Goal: Communication & Community: Share content

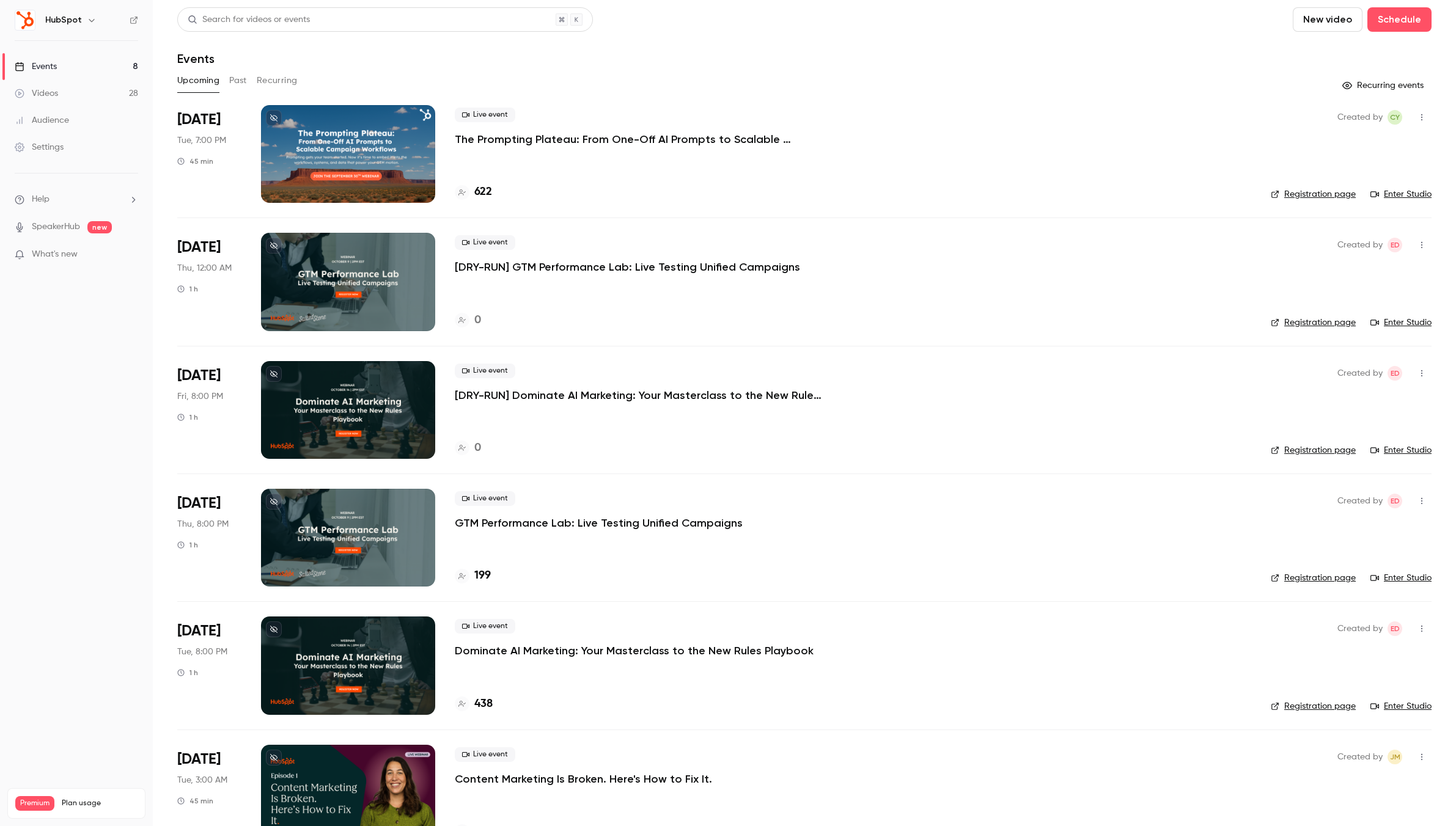
click at [137, 69] on link "Events 8" at bounding box center [76, 67] width 153 height 27
click at [89, 18] on icon "button" at bounding box center [92, 20] width 10 height 10
click at [96, 112] on span "Switch channel" at bounding box center [75, 112] width 62 height 13
click at [101, 238] on div "HubSpot [GEOGRAPHIC_DATA]" at bounding box center [114, 243] width 139 height 12
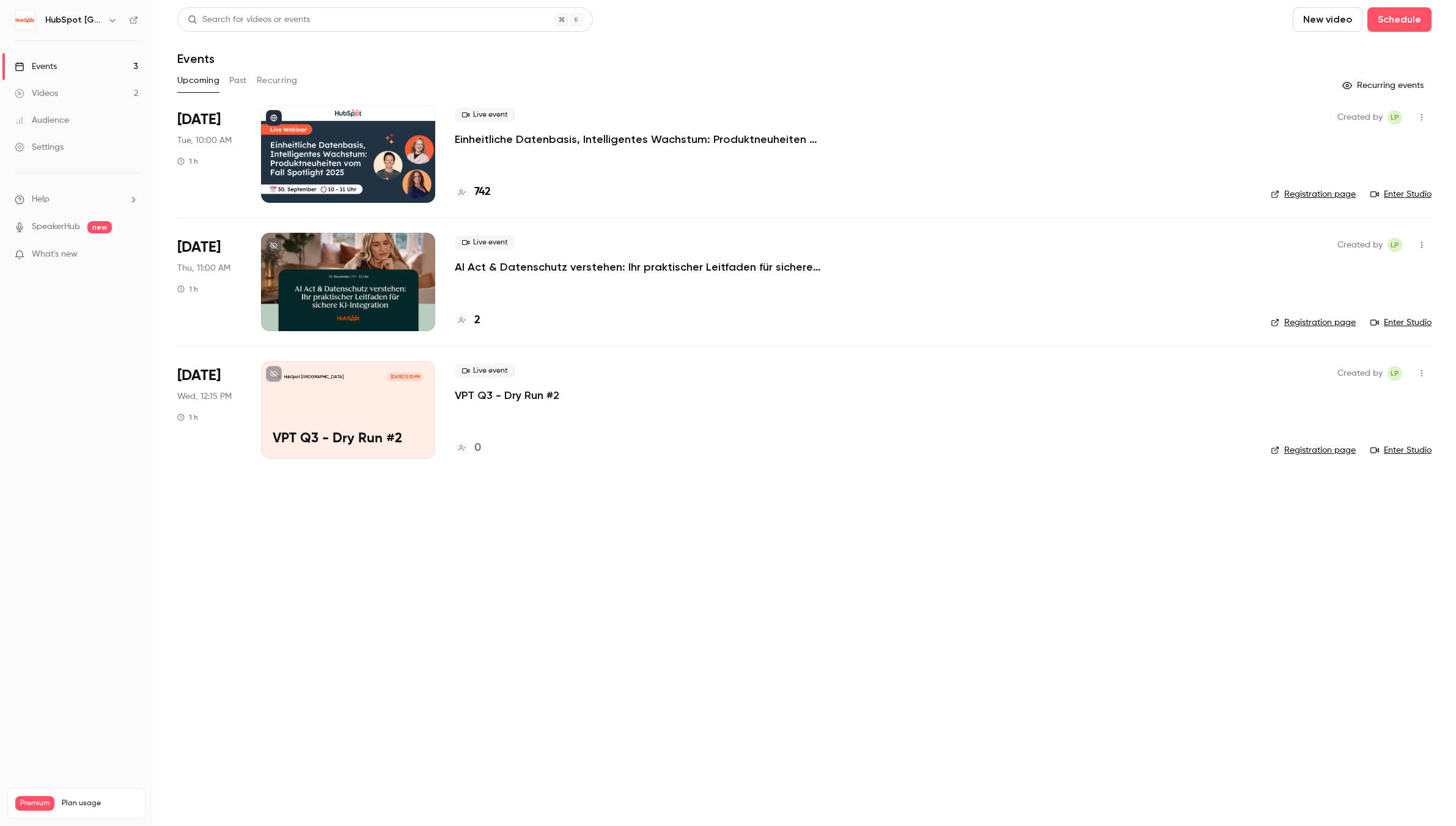
click at [56, 149] on div "Settings" at bounding box center [39, 147] width 49 height 12
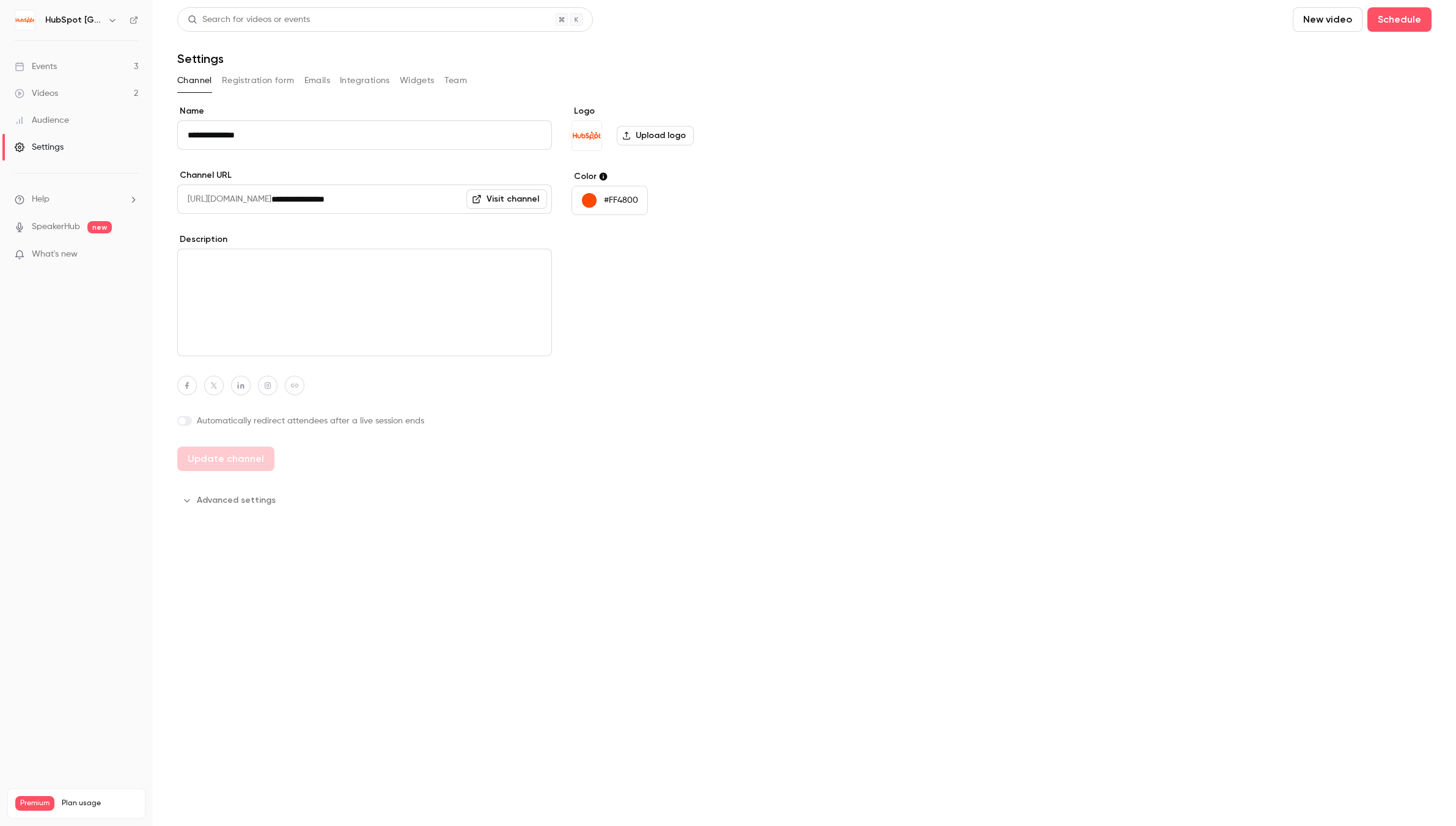
click at [642, 133] on label "Upload logo" at bounding box center [655, 135] width 77 height 20
click at [0, 0] on input "Upload logo" at bounding box center [0, 0] width 0 height 0
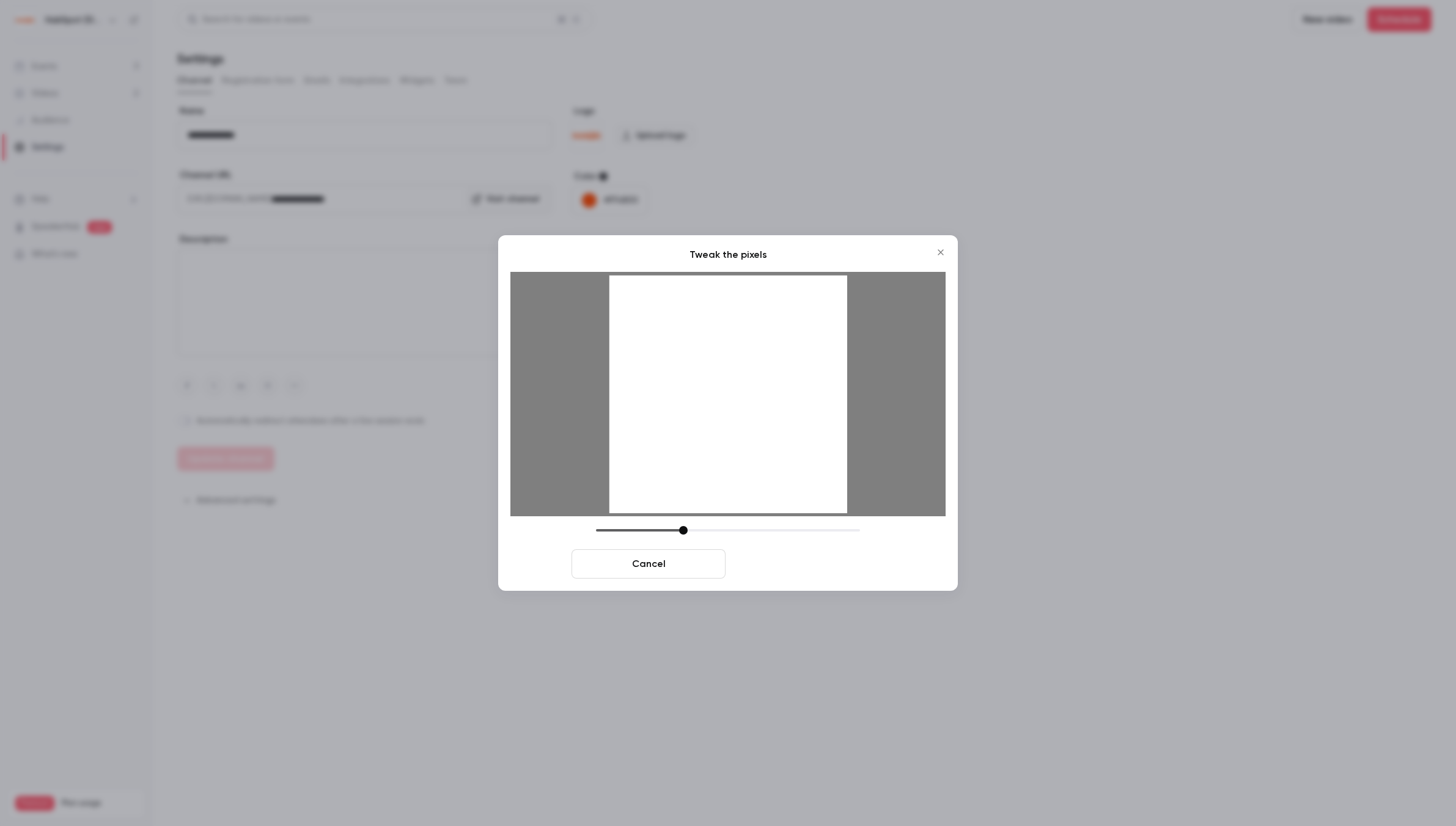
click at [830, 559] on button "Crop and save" at bounding box center [807, 564] width 154 height 29
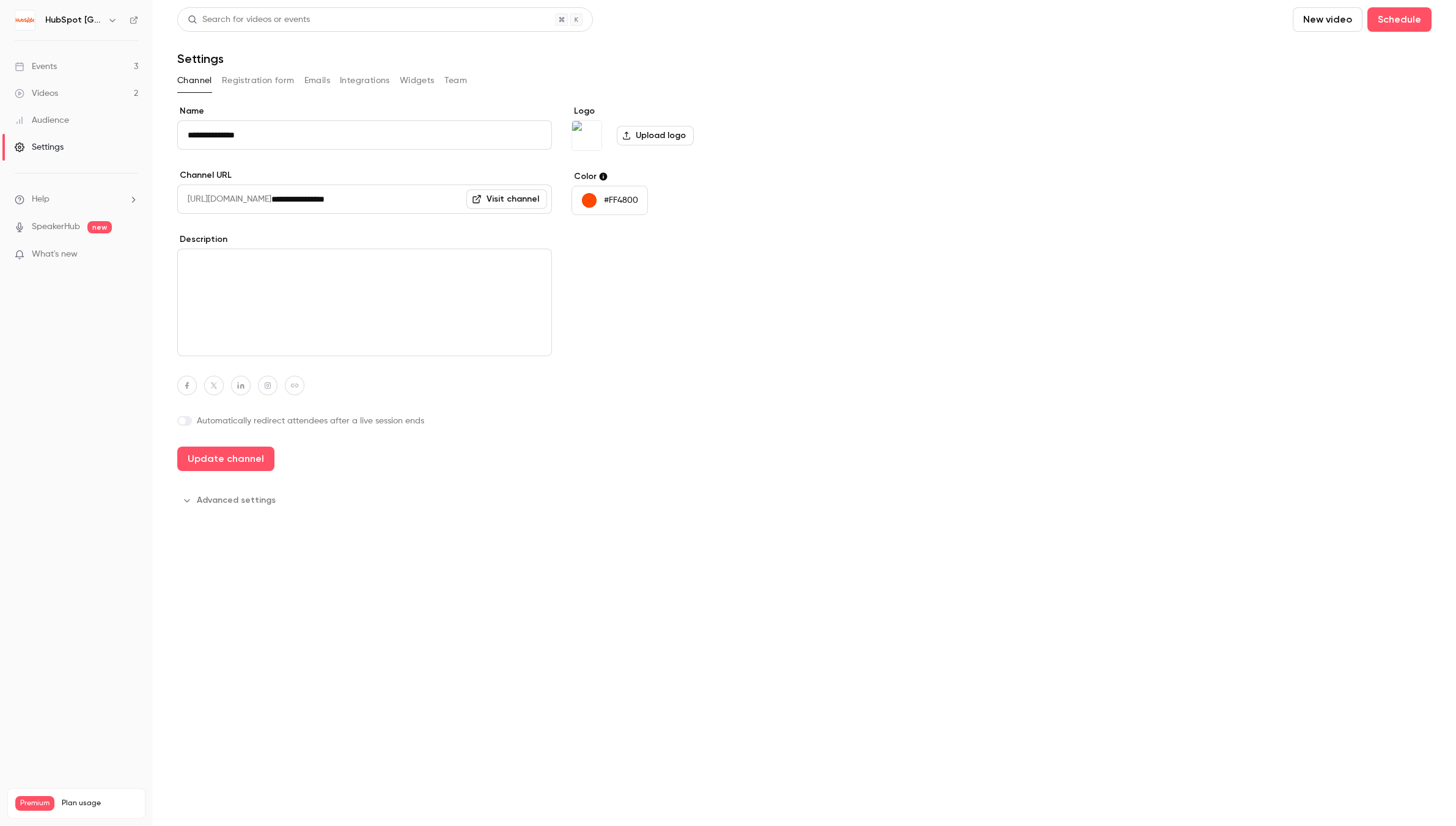
click at [235, 502] on button "Advanced settings" at bounding box center [230, 501] width 106 height 20
click at [226, 454] on button "Update channel" at bounding box center [226, 459] width 97 height 25
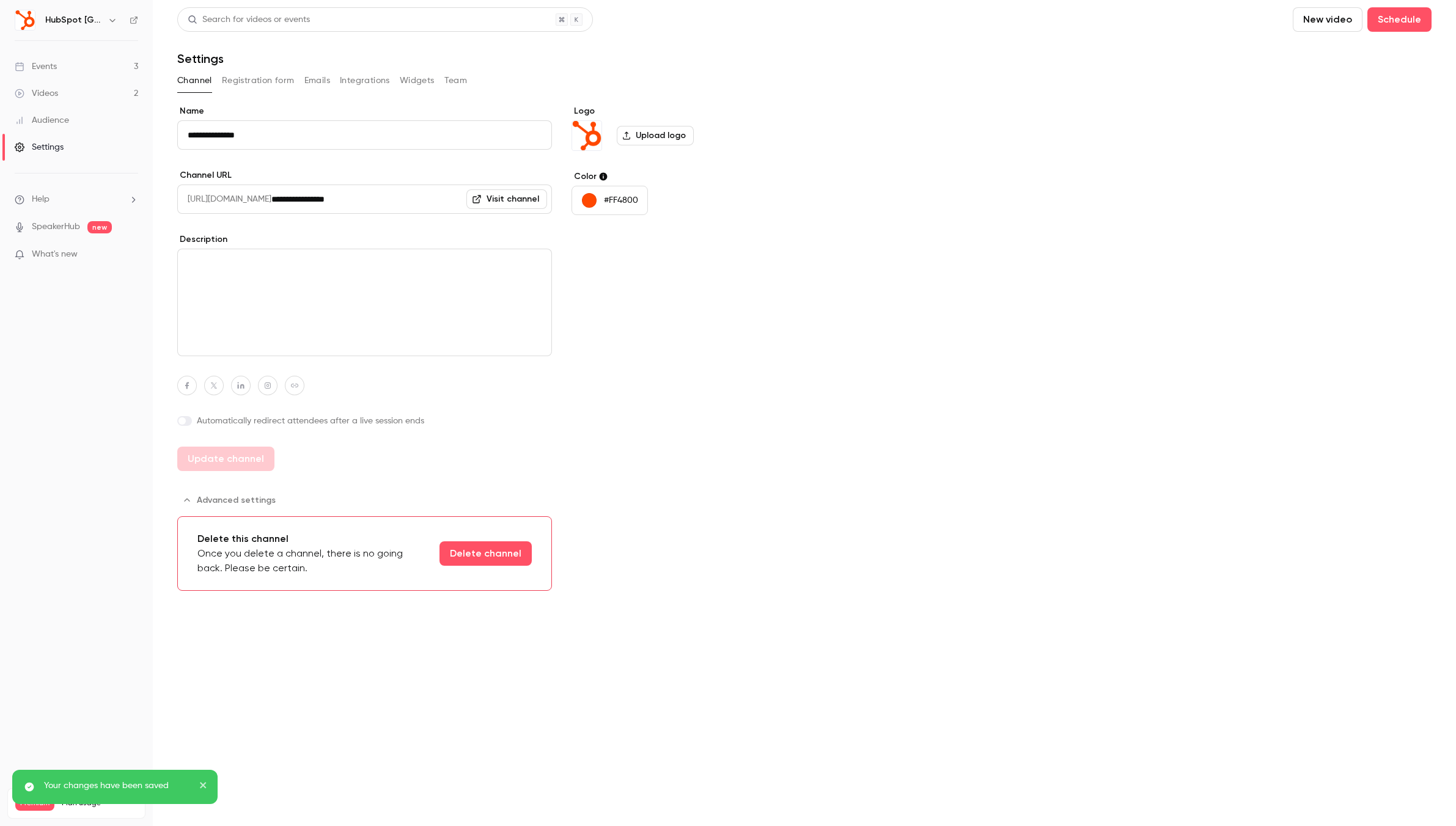
click at [48, 62] on div "Events" at bounding box center [36, 67] width 42 height 12
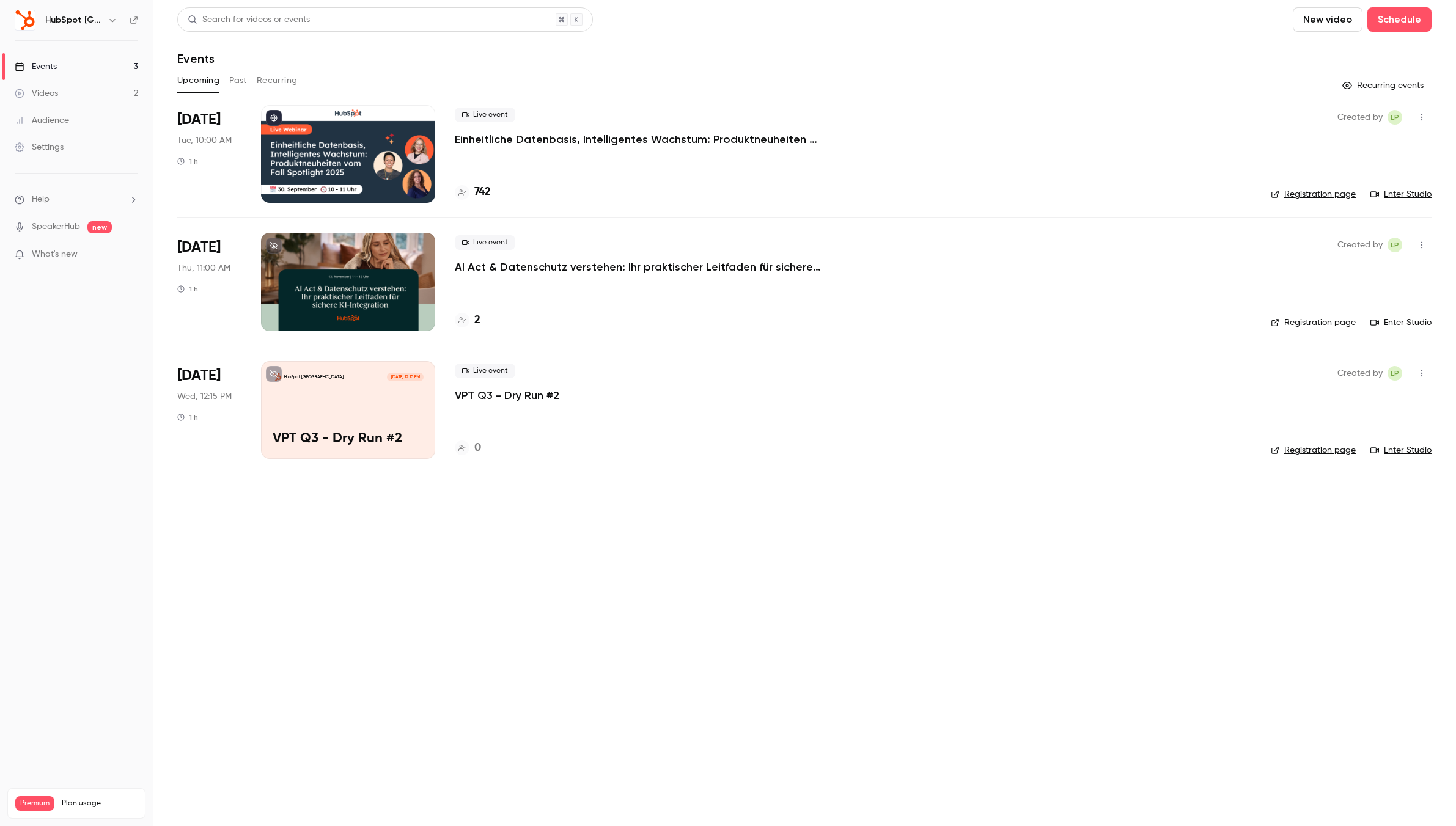
click at [530, 393] on p "VPT Q3 - Dry Run #2" at bounding box center [507, 395] width 105 height 15
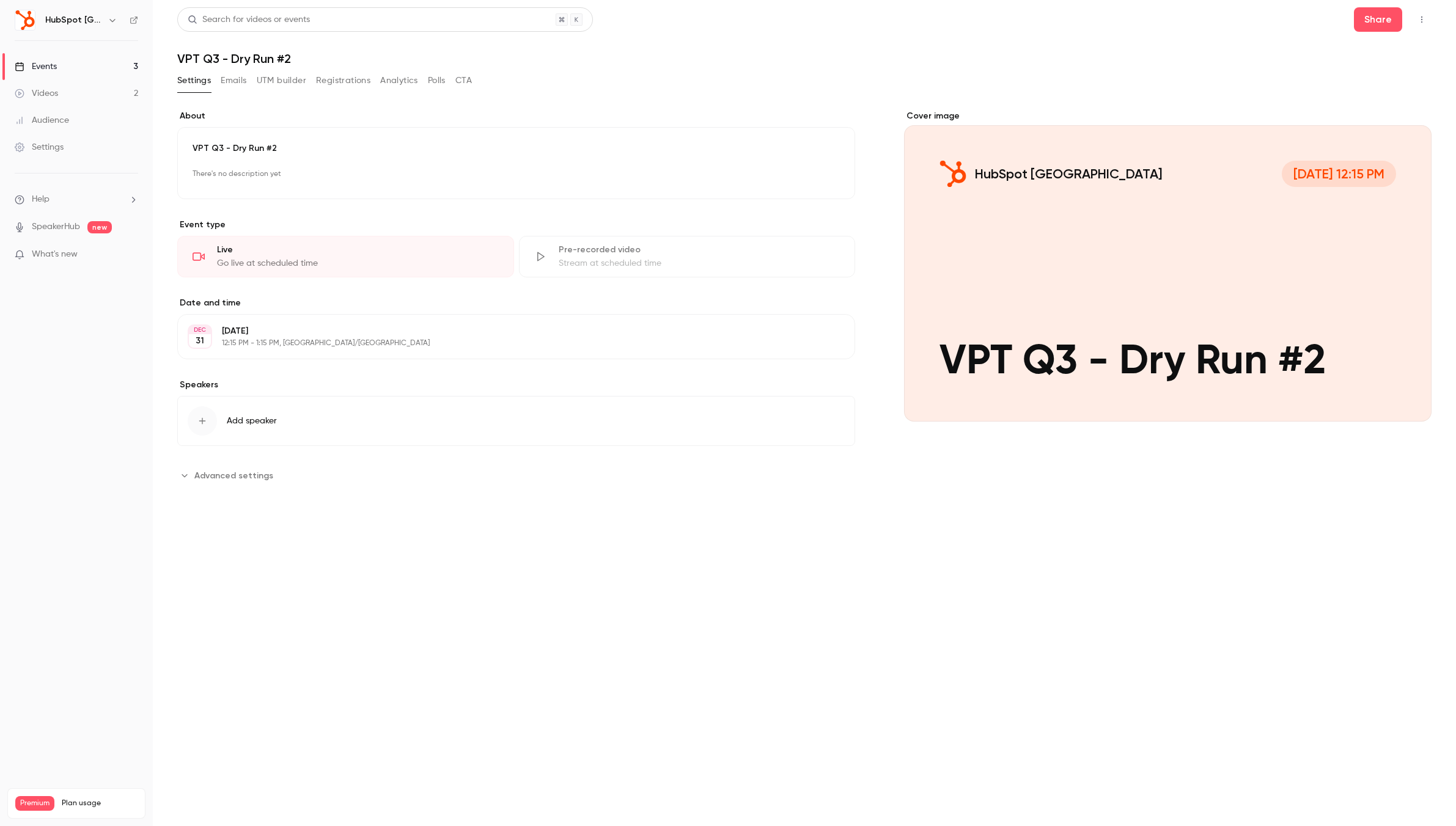
click at [1424, 11] on button "button" at bounding box center [1422, 20] width 20 height 20
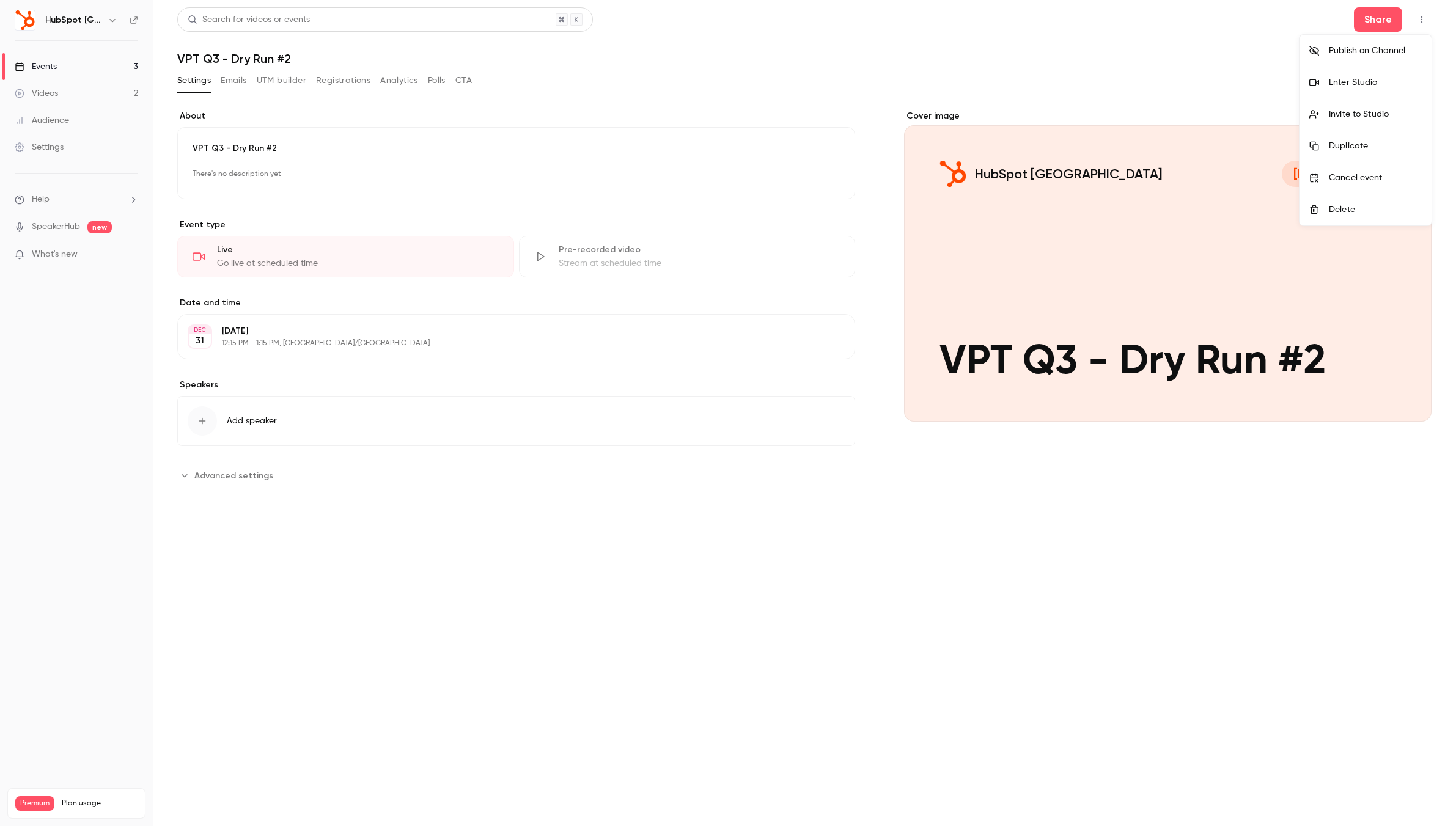
click at [1376, 112] on div "Invite to Studio" at bounding box center [1376, 114] width 93 height 12
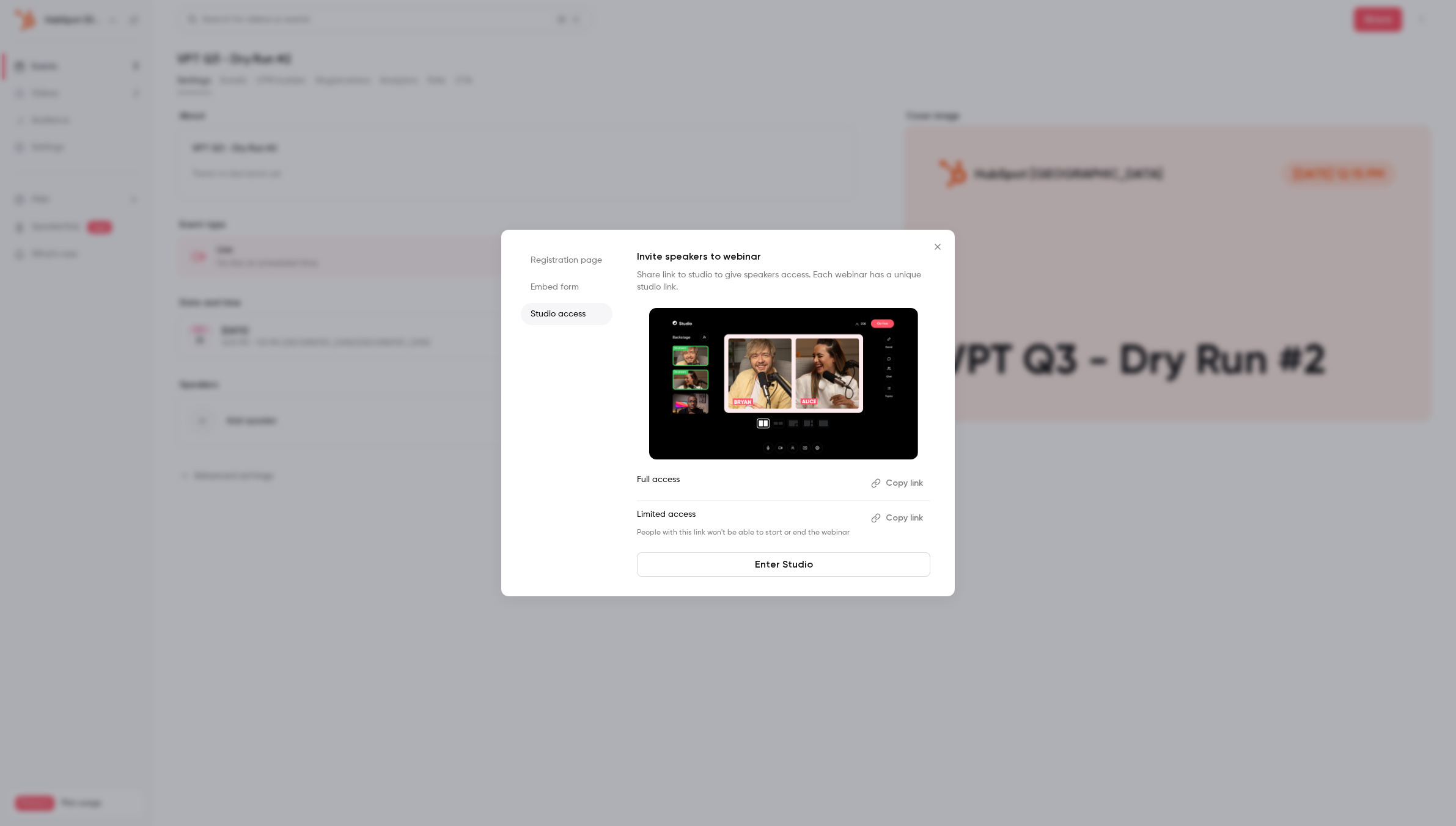
click at [913, 517] on button "Copy link" at bounding box center [898, 518] width 64 height 20
click at [936, 246] on icon "Close" at bounding box center [938, 247] width 15 height 10
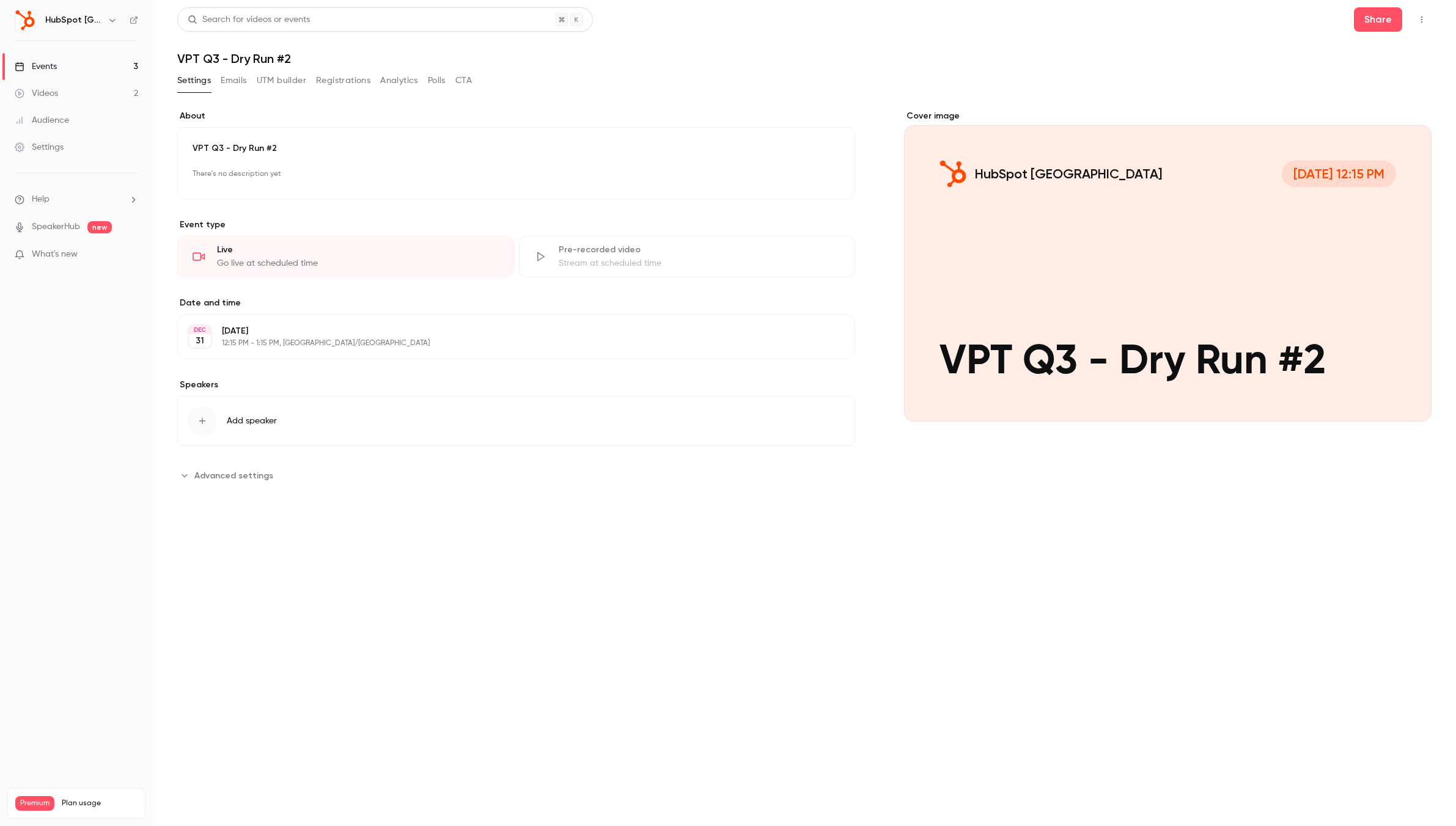
click at [55, 71] on div "Events" at bounding box center [36, 67] width 42 height 12
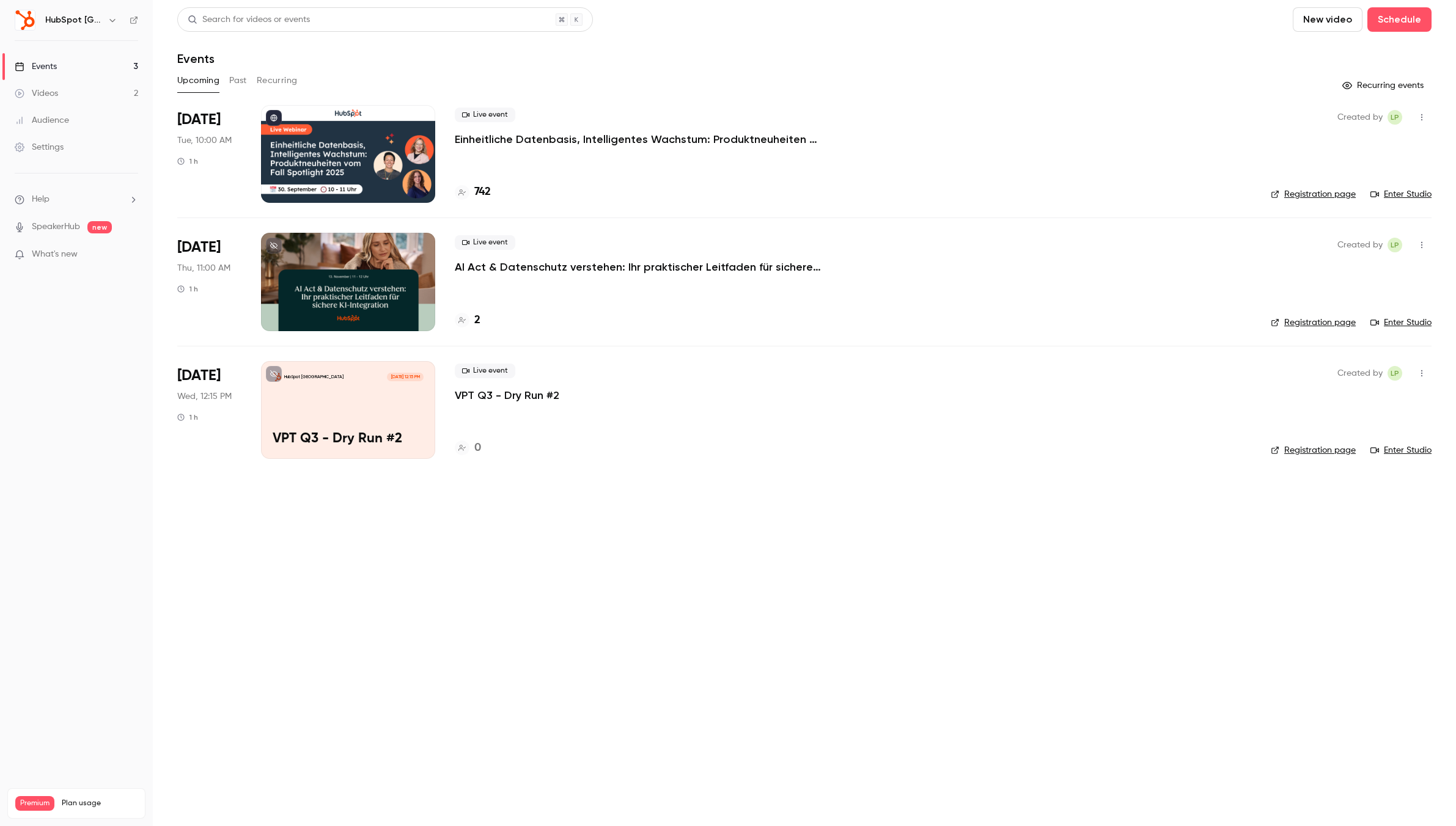
click at [568, 271] on p "AI Act & Datenschutz verstehen: Ihr praktischer Leitfaden für sichere KI-Integr…" at bounding box center [638, 267] width 367 height 15
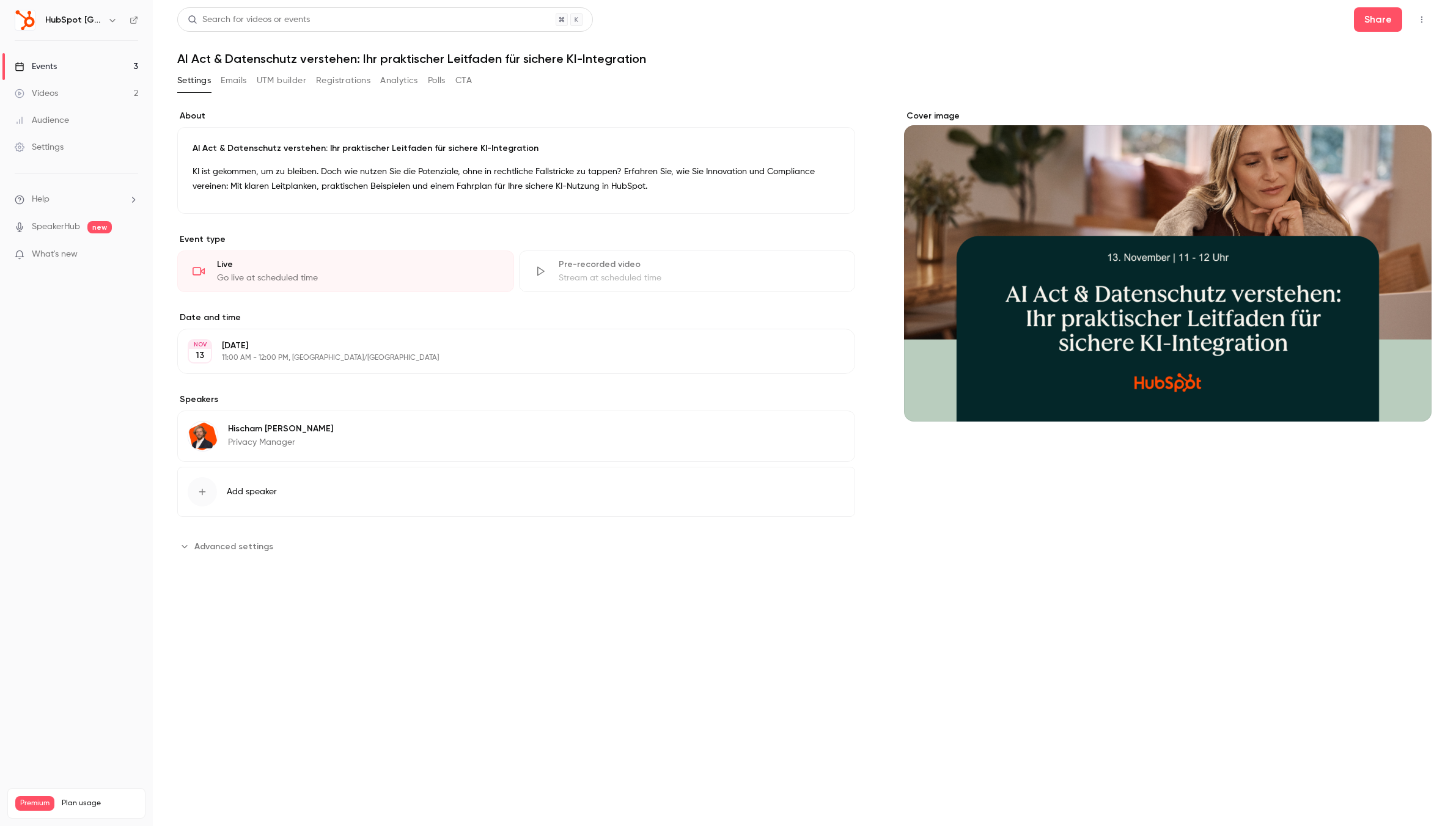
click at [1428, 20] on button "button" at bounding box center [1422, 20] width 20 height 20
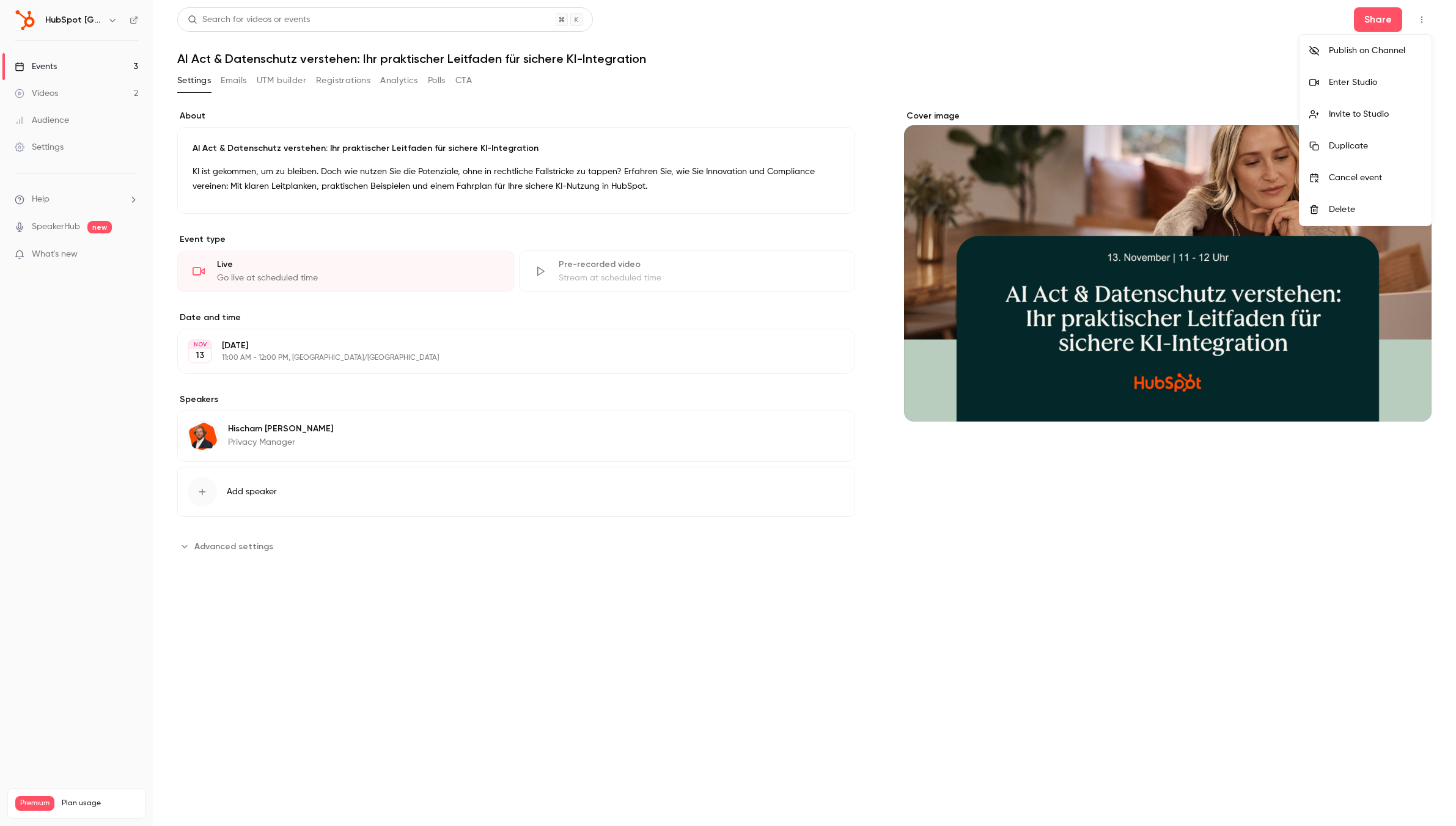
click at [1371, 114] on div "Invite to Studio" at bounding box center [1376, 114] width 93 height 12
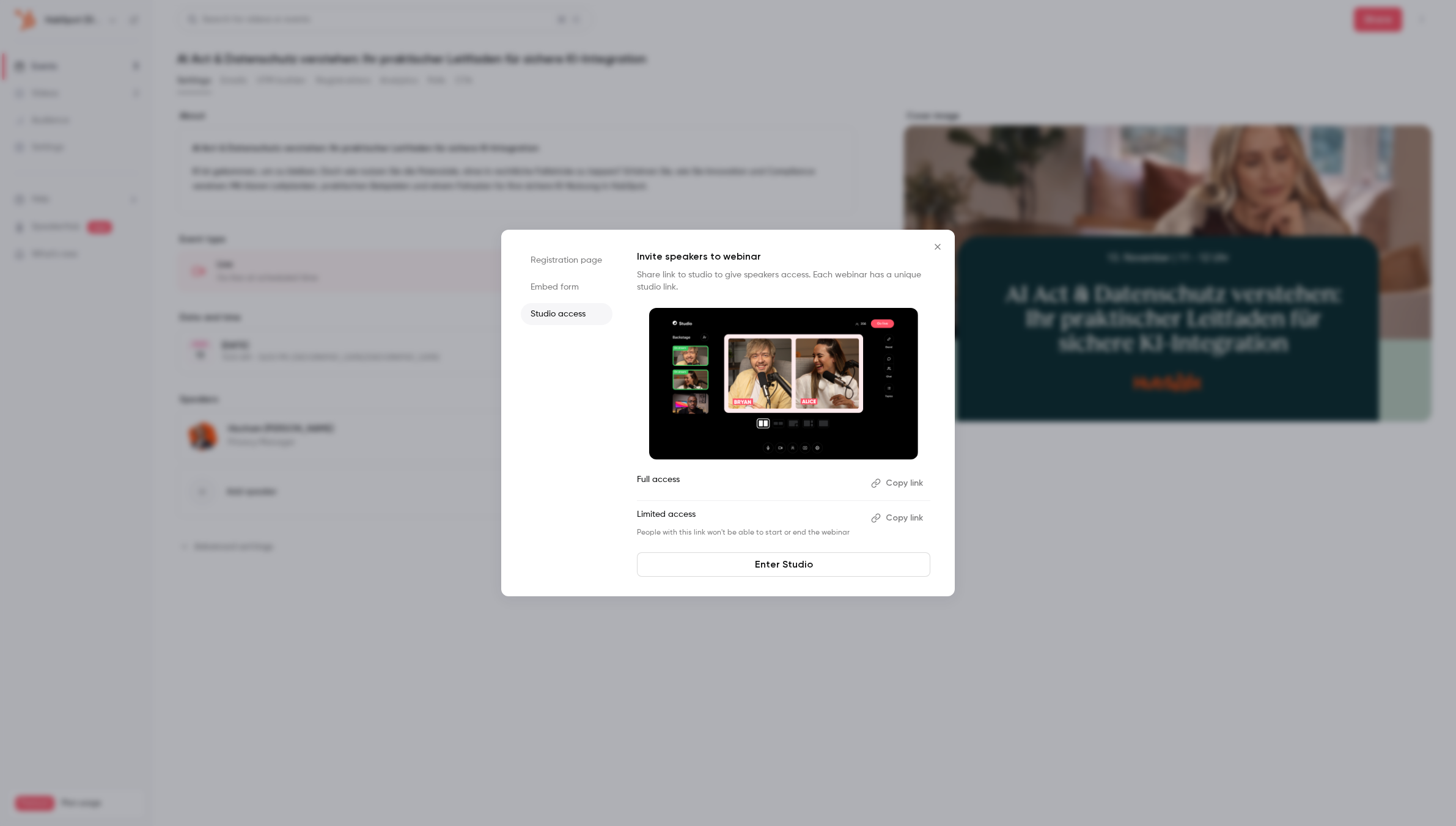
click at [912, 516] on button "Copy link" at bounding box center [898, 518] width 64 height 20
